Goal: Task Accomplishment & Management: Manage account settings

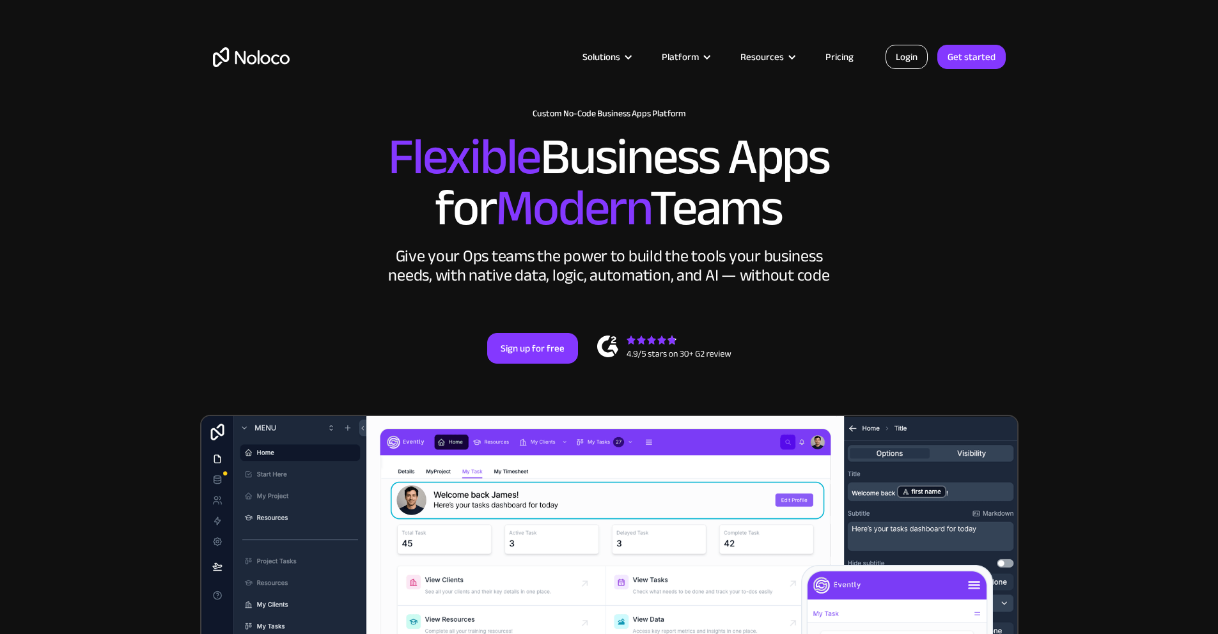
click at [913, 52] on link "Login" at bounding box center [907, 57] width 42 height 24
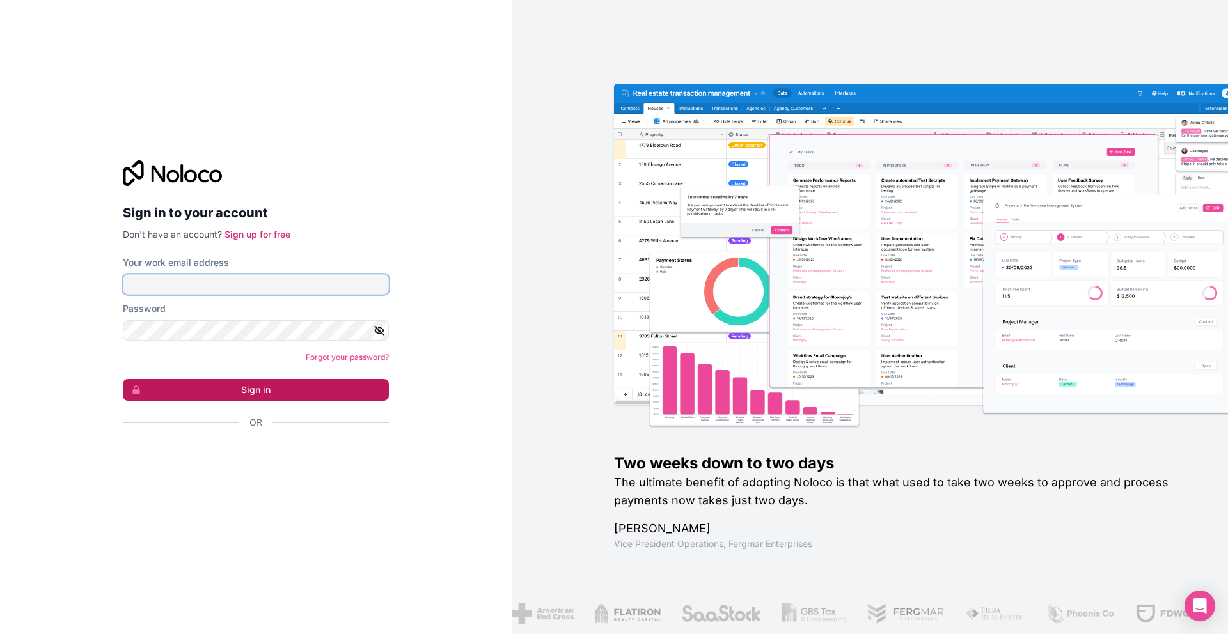
type input "[EMAIL_ADDRESS][DOMAIN_NAME]"
click at [241, 395] on button "Sign in" at bounding box center [256, 390] width 266 height 22
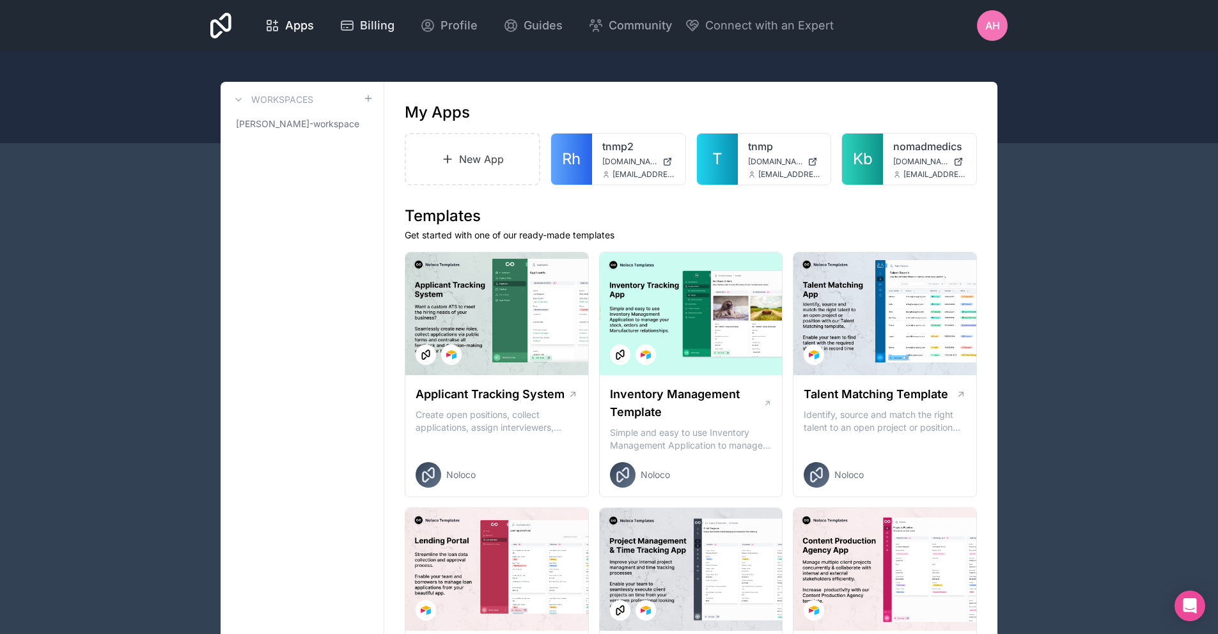
click at [352, 14] on link "Billing" at bounding box center [366, 26] width 75 height 28
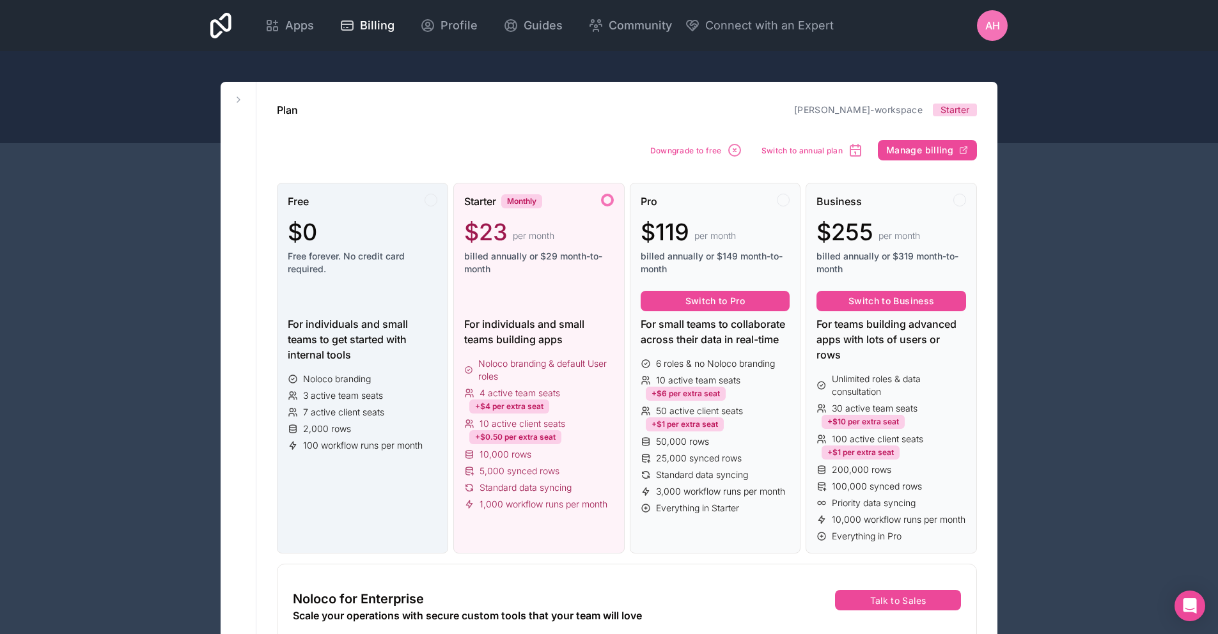
click at [306, 219] on span "$0" at bounding box center [302, 232] width 29 height 26
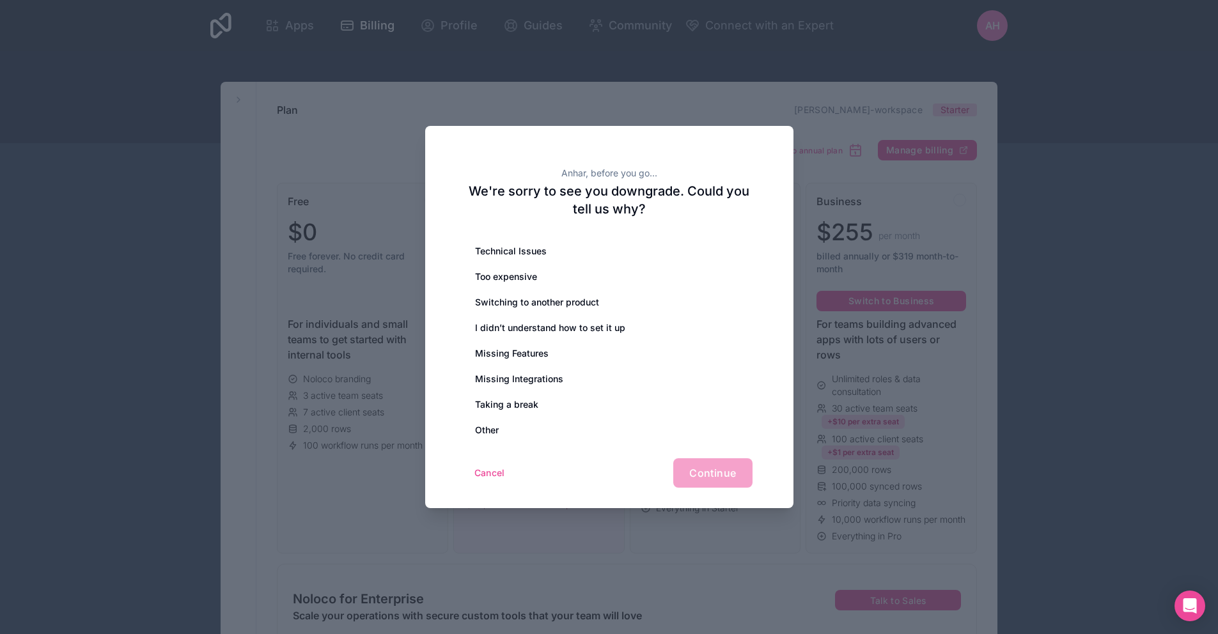
click at [694, 469] on div "Cancel Continue" at bounding box center [609, 473] width 286 height 29
click at [534, 277] on div "Too expensive" at bounding box center [609, 277] width 286 height 26
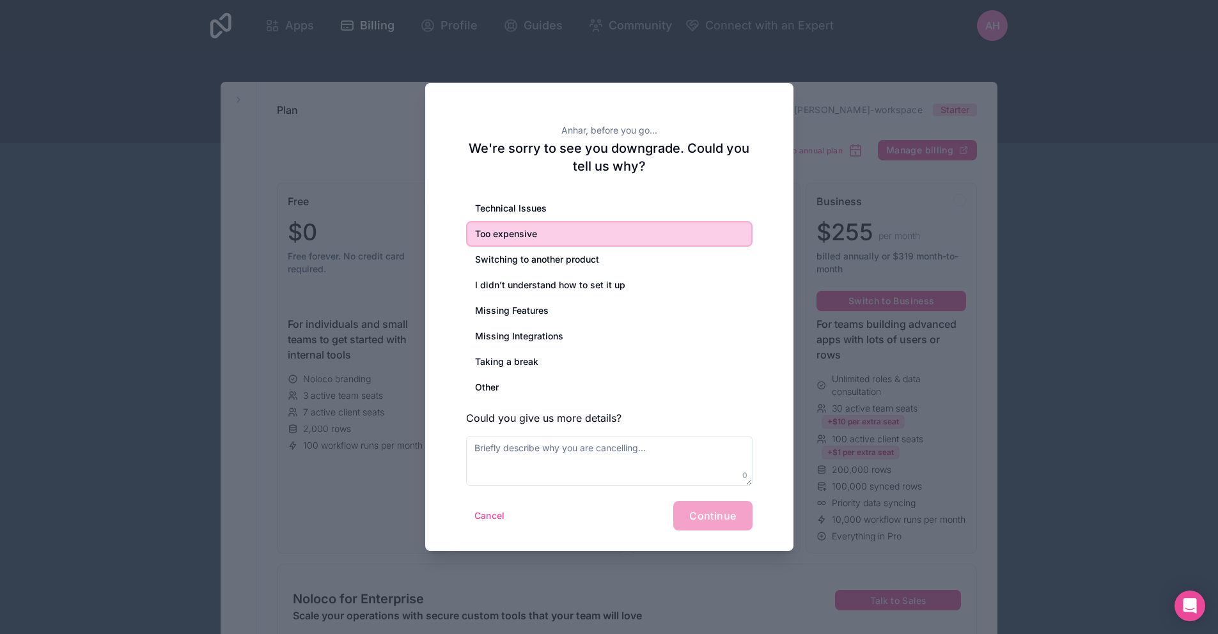
click at [703, 512] on div "Cancel Continue" at bounding box center [609, 515] width 286 height 29
click at [625, 434] on div "Technical Issues Too expensive Switching to another product I didn’t understand…" at bounding box center [609, 341] width 286 height 290
click at [627, 467] on textarea at bounding box center [609, 461] width 286 height 50
click at [526, 368] on div "Taking a break" at bounding box center [609, 362] width 286 height 26
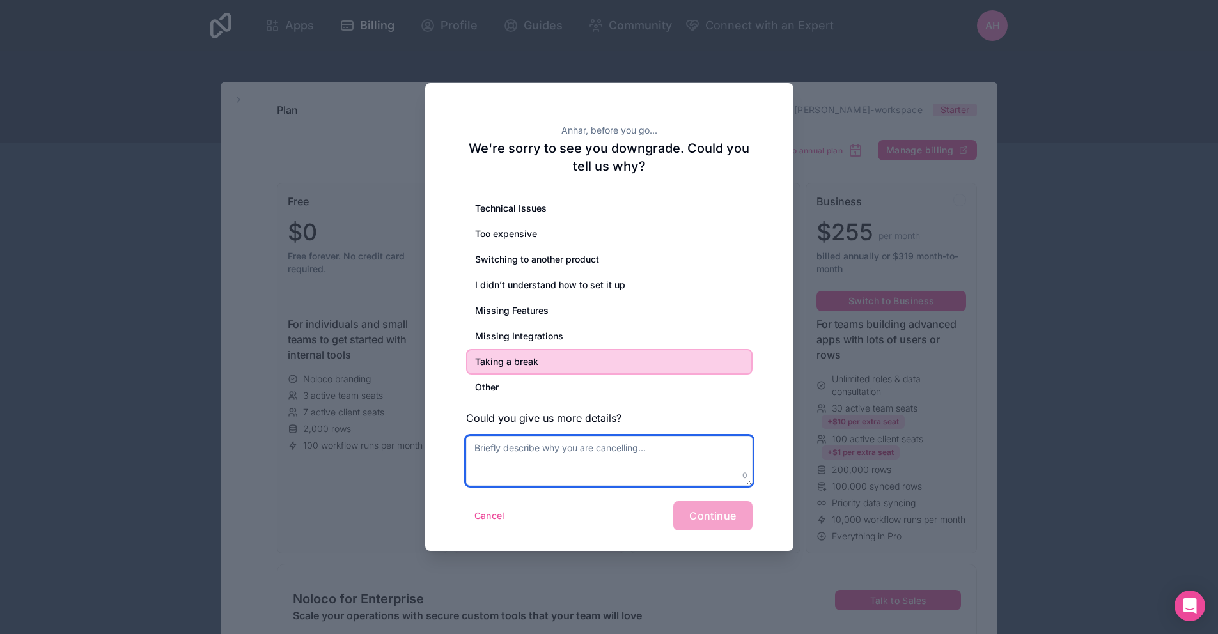
click at [579, 473] on textarea at bounding box center [609, 461] width 286 height 50
type textarea "i"
type textarea "tired and expensive"
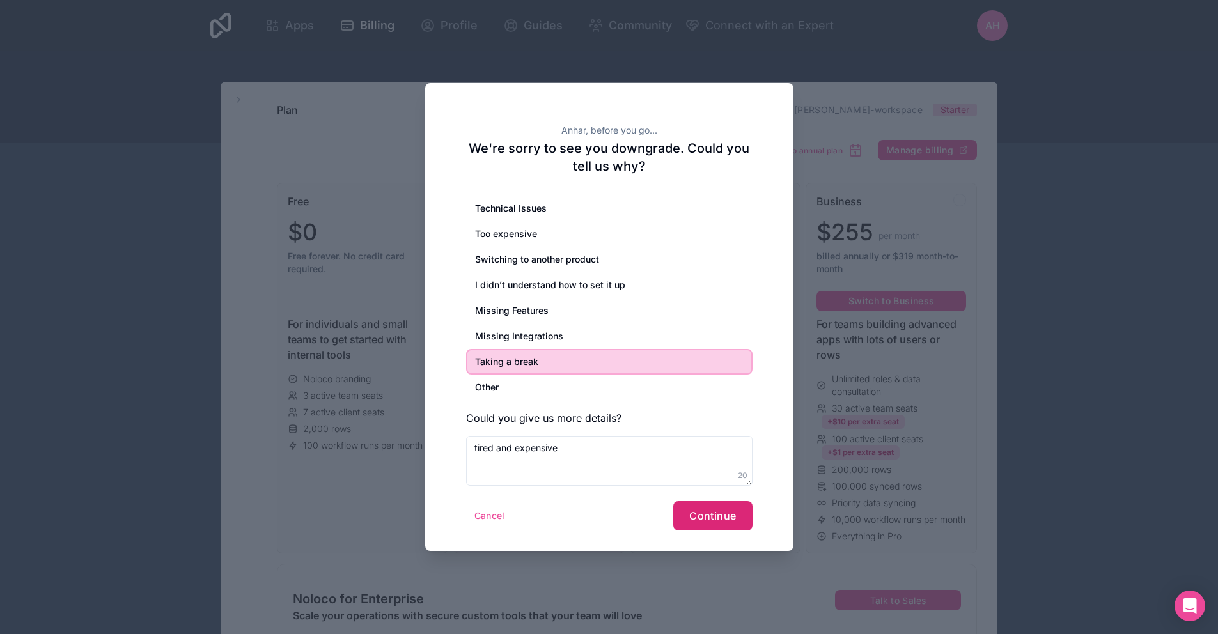
click at [691, 521] on span "Continue" at bounding box center [712, 516] width 47 height 13
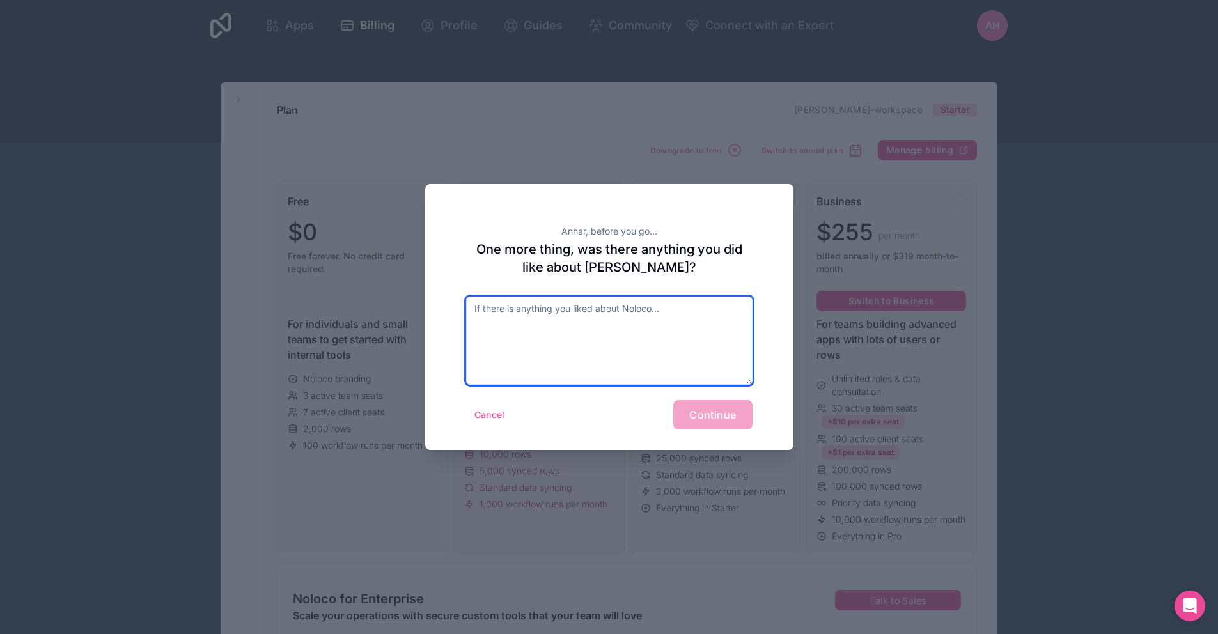
click at [542, 346] on textarea at bounding box center [609, 341] width 286 height 88
type textarea "yes"
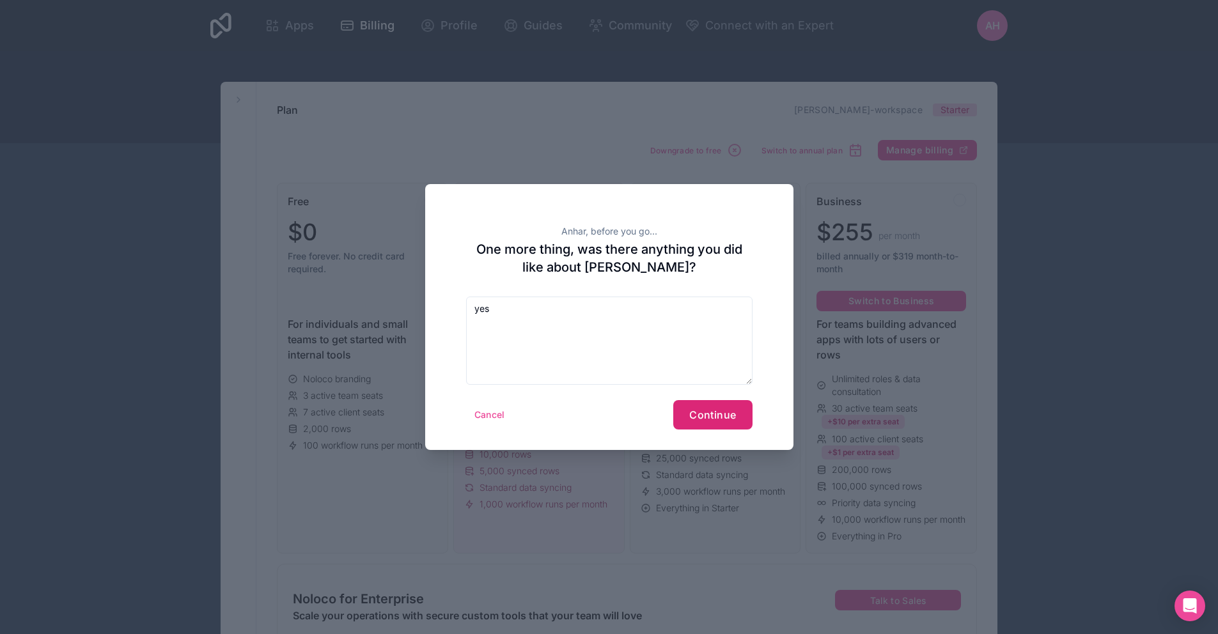
click at [699, 417] on span "Continue" at bounding box center [712, 415] width 47 height 13
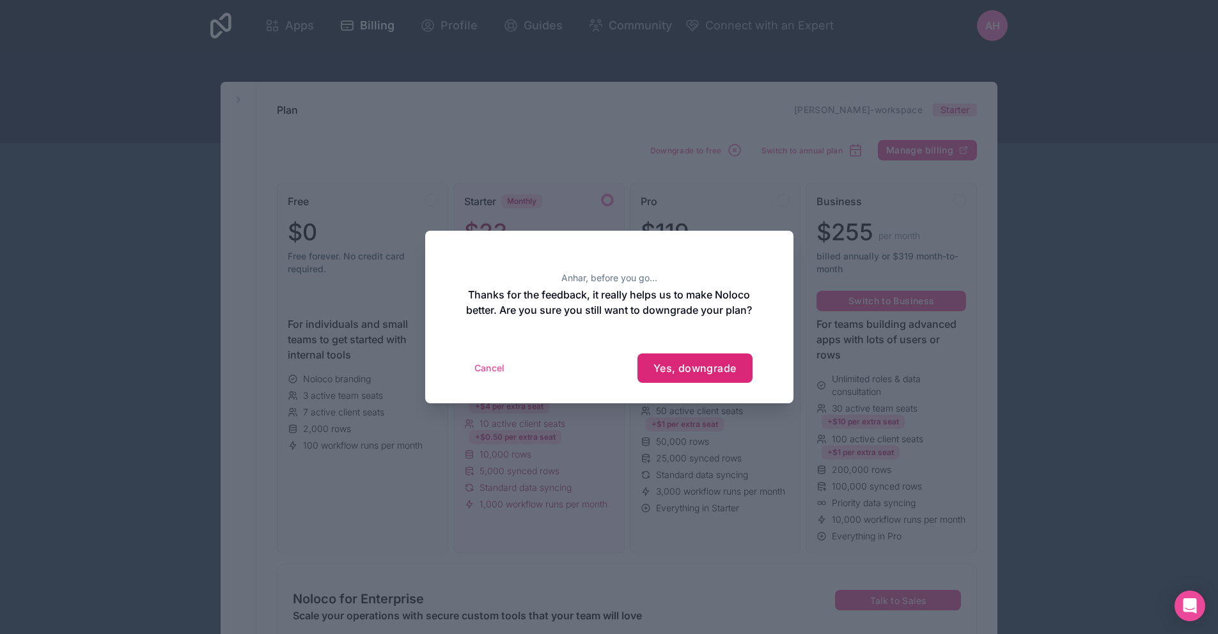
click at [675, 375] on span "Yes, downgrade" at bounding box center [695, 368] width 83 height 13
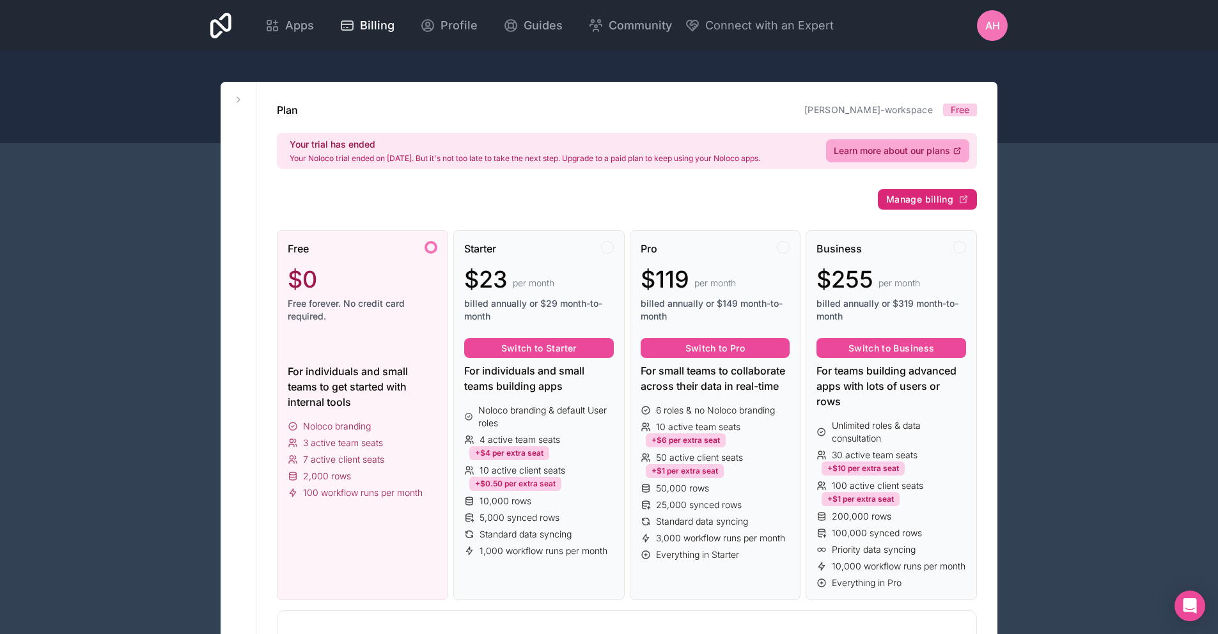
click at [931, 201] on span "Manage billing" at bounding box center [919, 200] width 67 height 12
